Goal: Information Seeking & Learning: Compare options

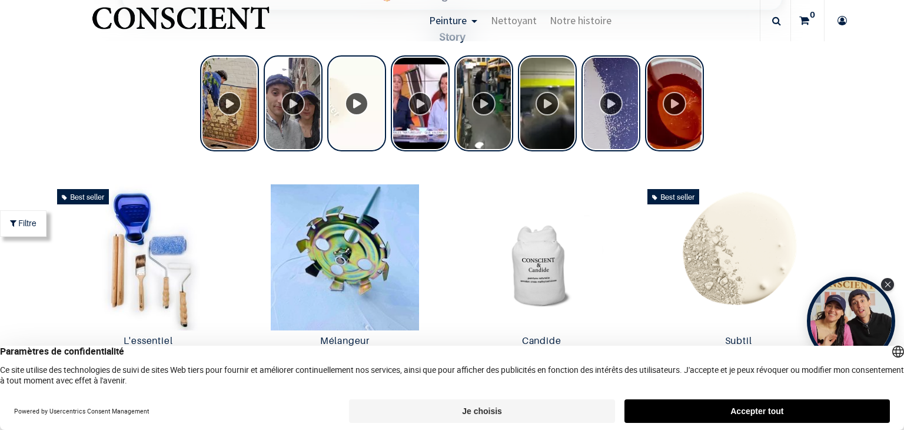
scroll to position [473, 0]
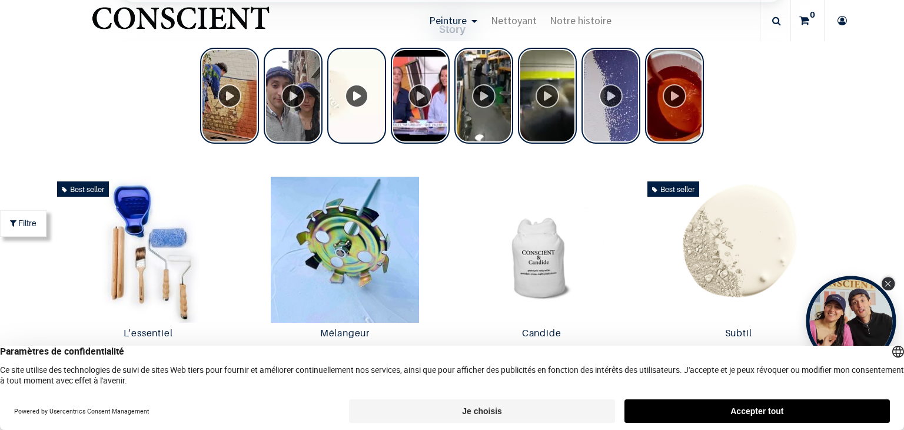
click at [888, 282] on icon "Close Tolstoy widget" at bounding box center [888, 284] width 6 height 6
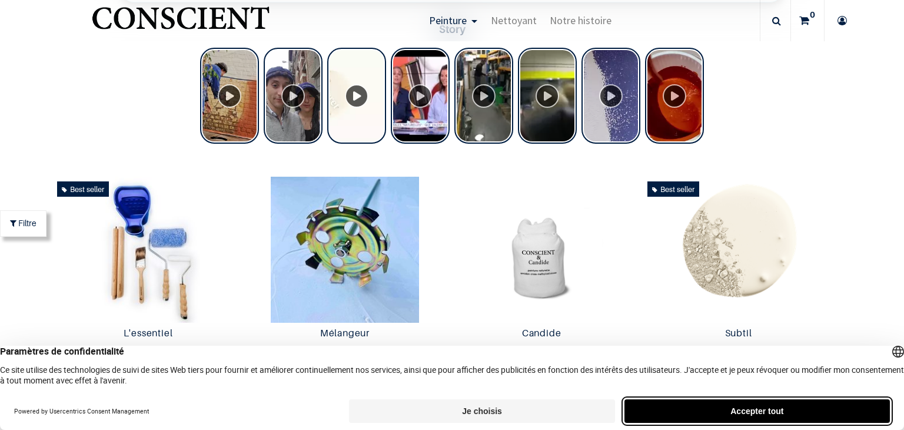
click at [691, 410] on button "Accepter tout" at bounding box center [756, 411] width 265 height 24
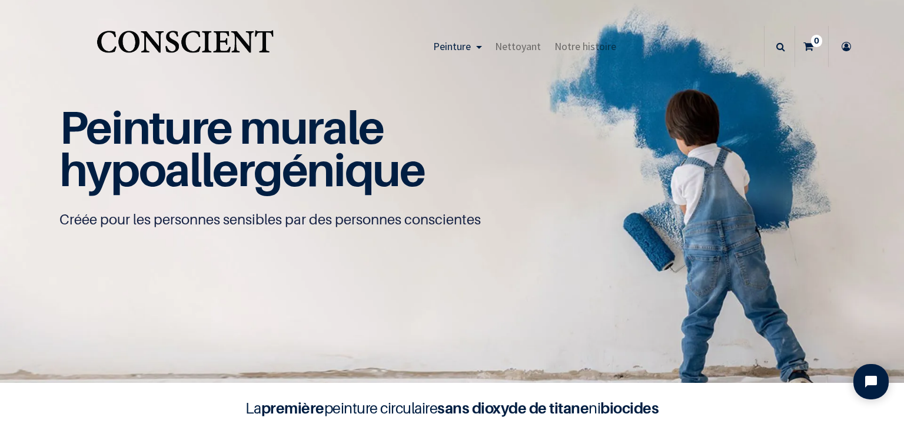
scroll to position [0, 0]
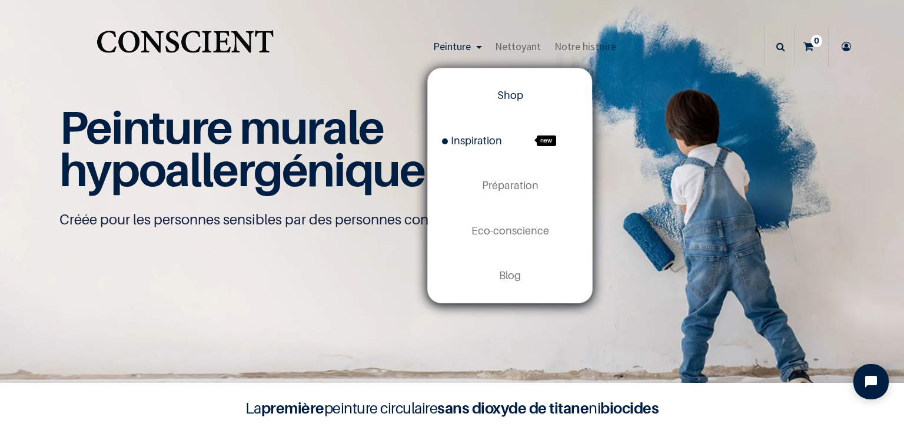
click at [477, 139] on span "Inspiration" at bounding box center [472, 140] width 60 height 12
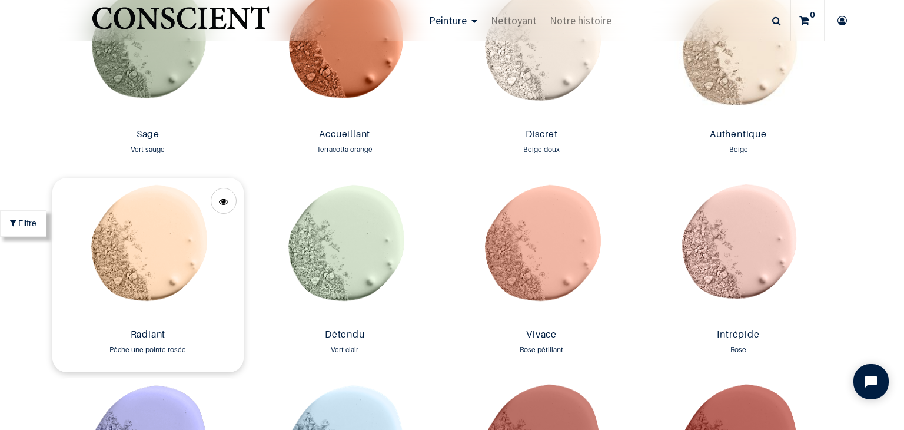
scroll to position [957, 0]
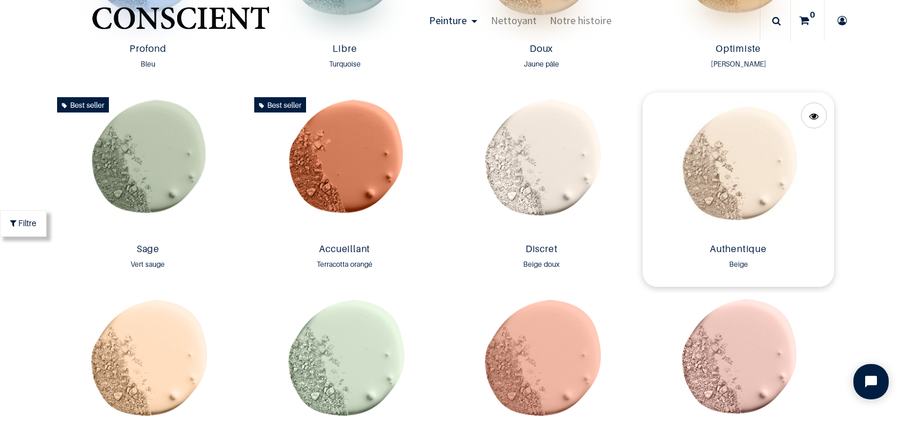
click at [767, 160] on img at bounding box center [738, 165] width 191 height 146
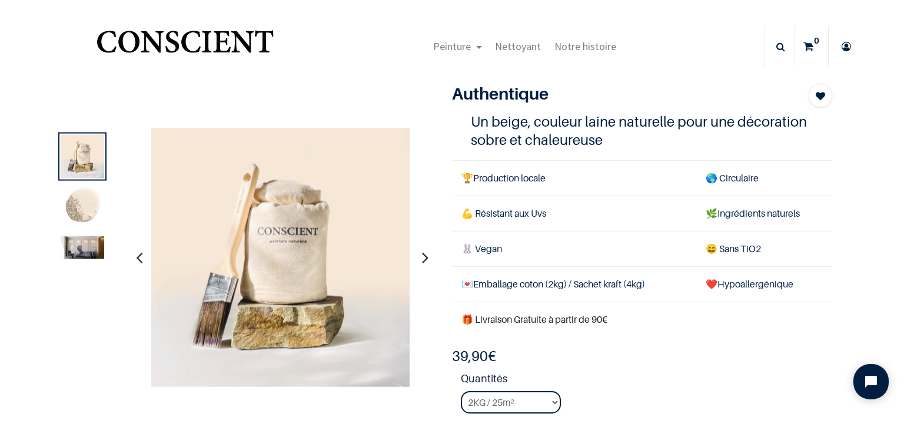
click at [422, 259] on icon "button" at bounding box center [425, 257] width 6 height 32
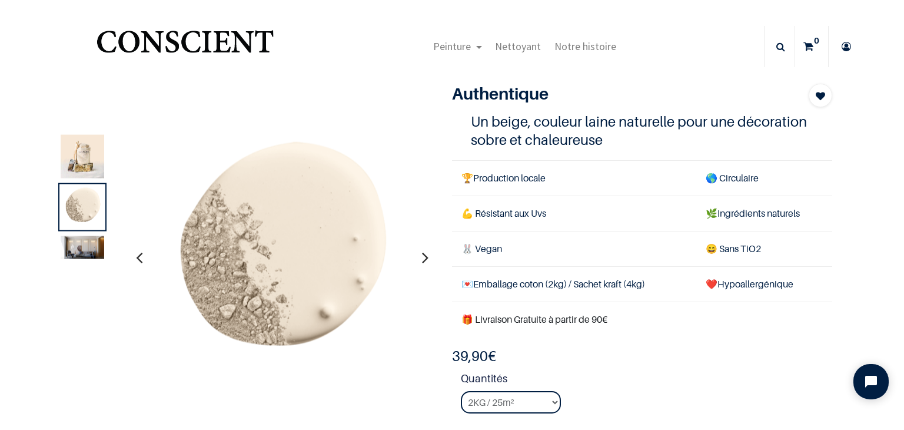
click at [422, 259] on icon "button" at bounding box center [425, 257] width 6 height 32
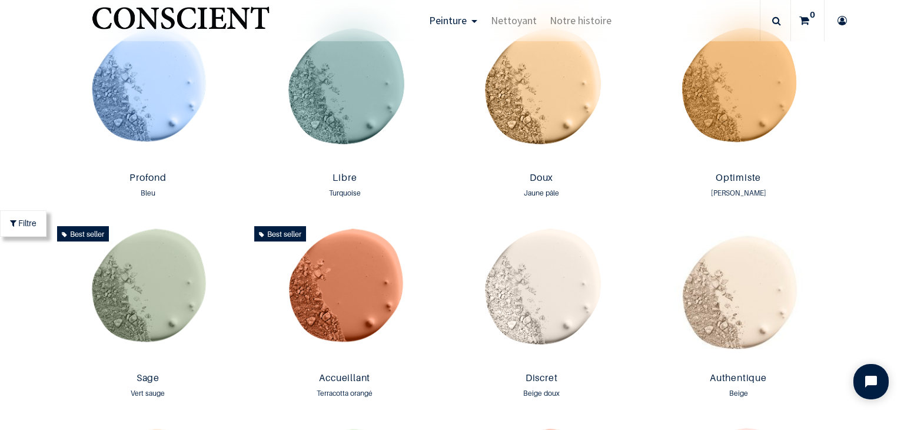
scroll to position [829, 0]
click at [537, 78] on img at bounding box center [541, 94] width 191 height 146
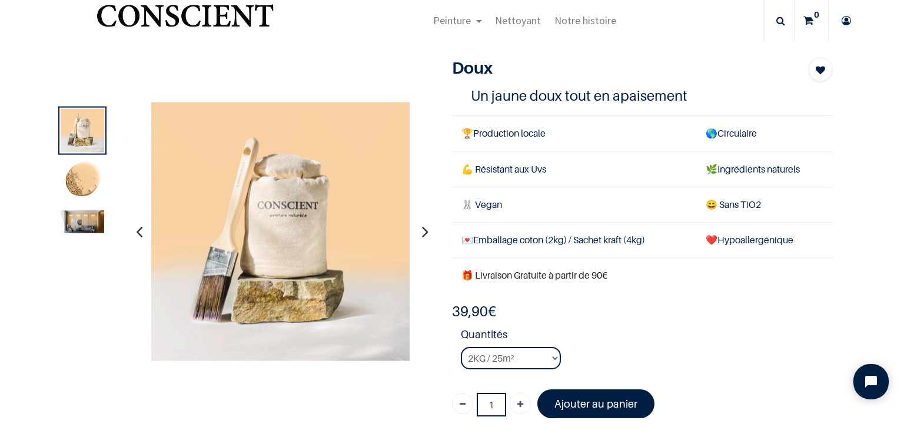
scroll to position [28, 0]
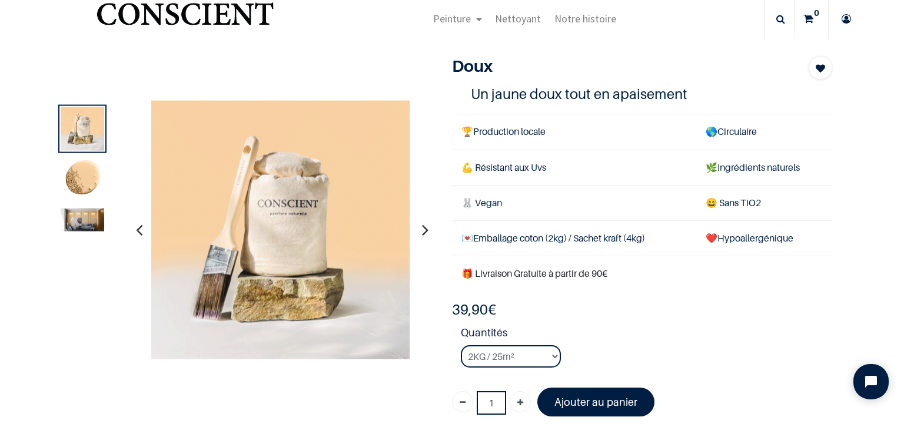
click at [94, 221] on img at bounding box center [83, 219] width 44 height 23
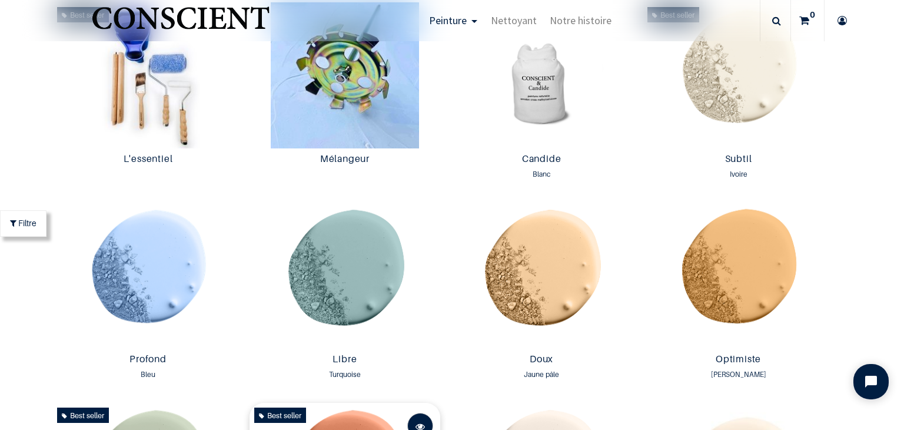
scroll to position [649, 0]
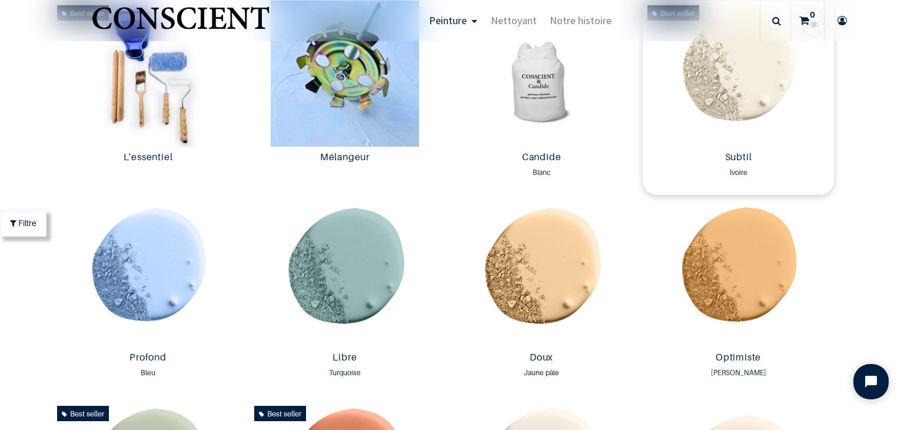
click at [697, 109] on img at bounding box center [738, 74] width 191 height 146
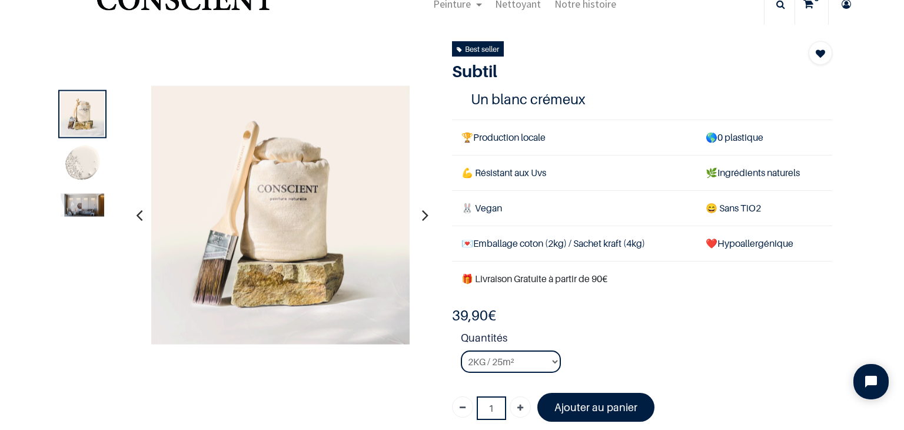
scroll to position [44, 0]
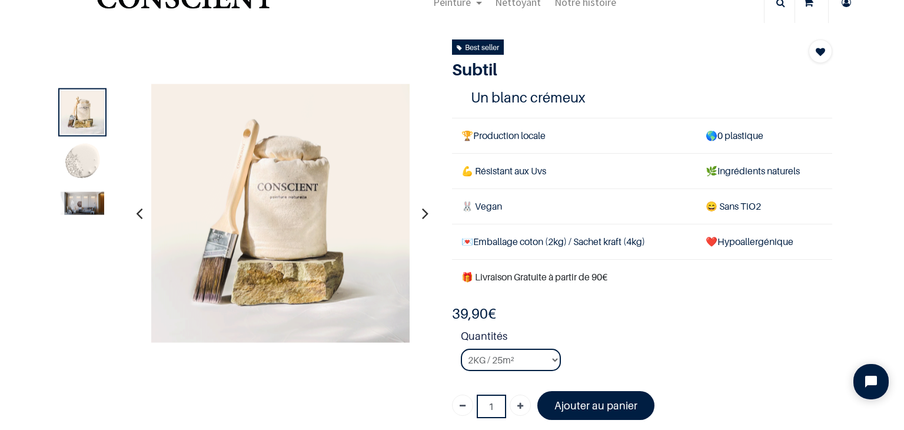
click at [78, 205] on img at bounding box center [83, 203] width 44 height 23
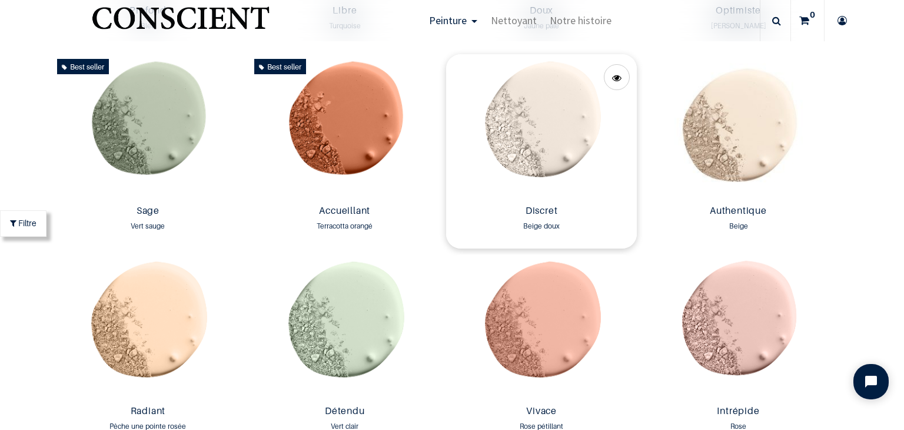
scroll to position [983, 0]
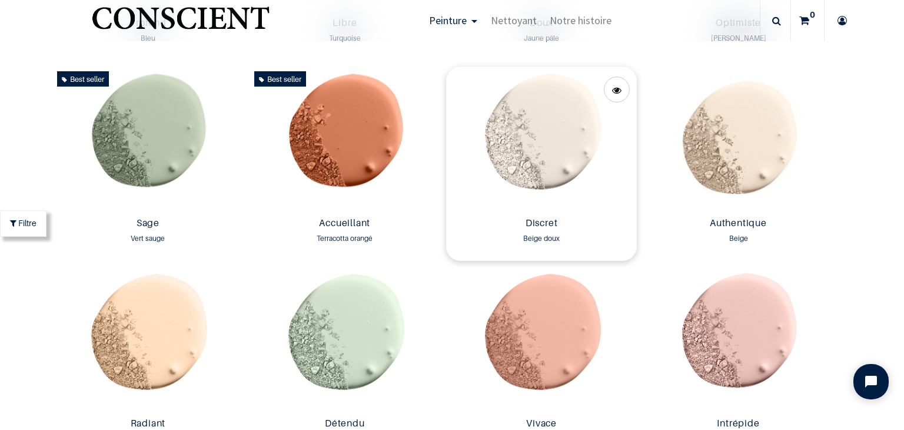
click at [551, 104] on img at bounding box center [541, 140] width 191 height 146
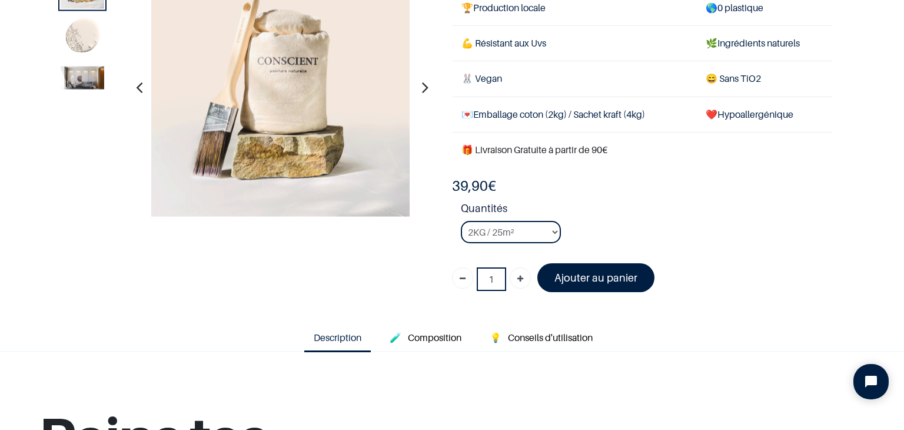
scroll to position [101, 0]
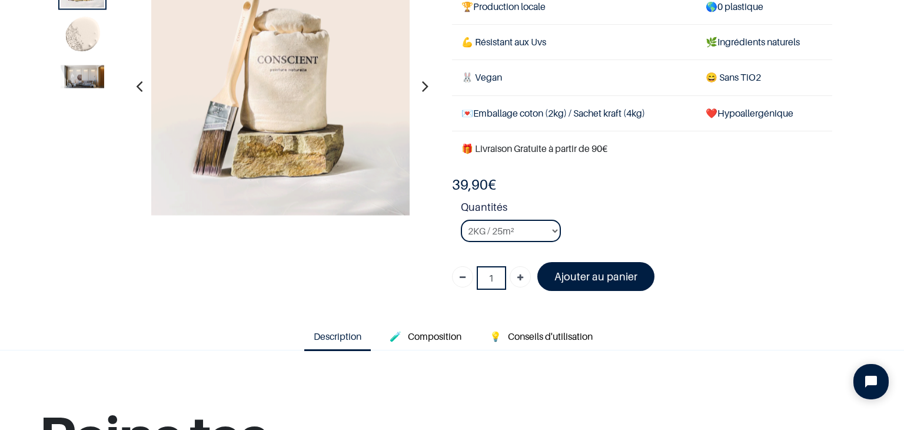
click at [81, 65] on img at bounding box center [83, 76] width 44 height 23
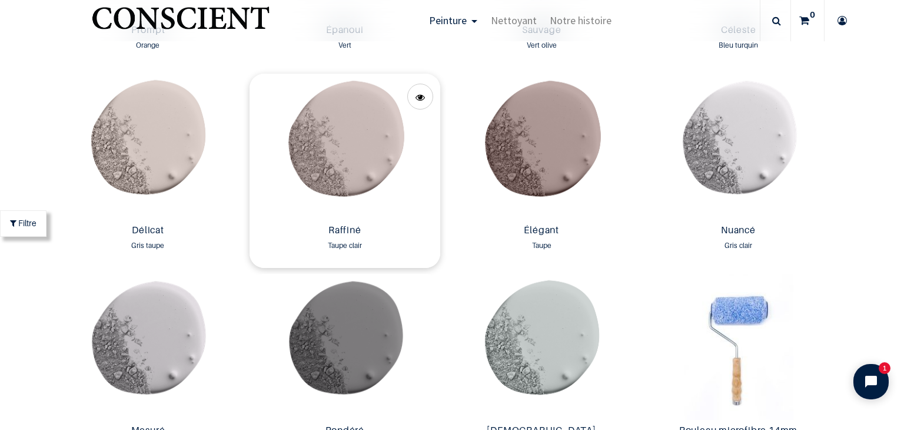
scroll to position [1776, 0]
click at [357, 137] on img at bounding box center [345, 147] width 191 height 146
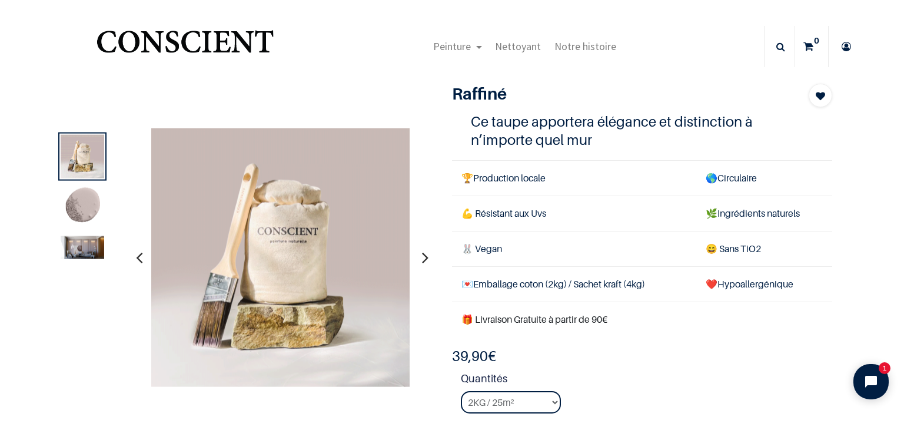
click at [87, 252] on img at bounding box center [83, 247] width 44 height 23
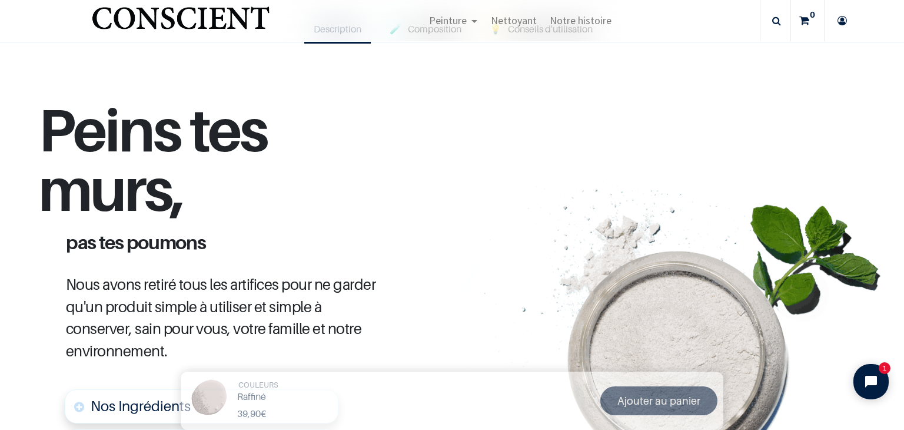
scroll to position [480, 0]
